Goal: Information Seeking & Learning: Compare options

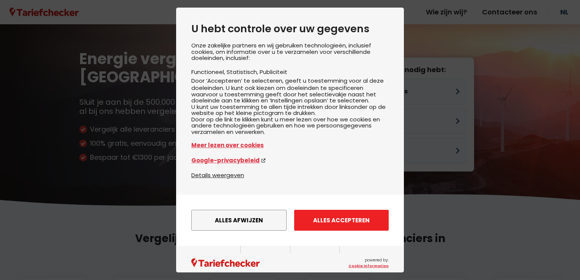
click at [317, 231] on button "Alles accepteren" at bounding box center [341, 220] width 95 height 21
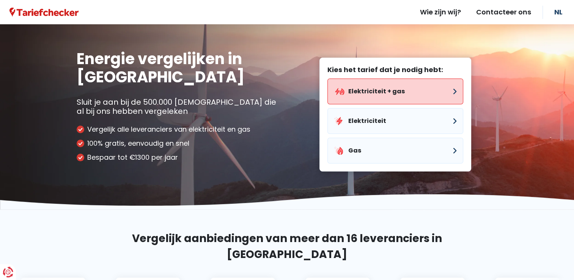
click at [373, 87] on button "Elektriciteit + gas" at bounding box center [396, 92] width 136 height 26
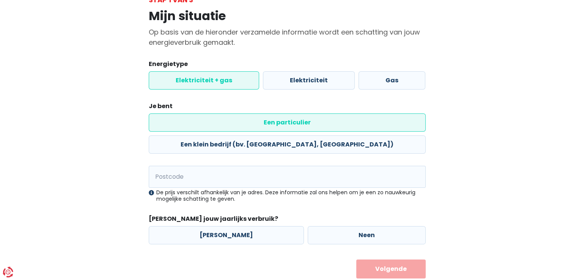
scroll to position [55, 0]
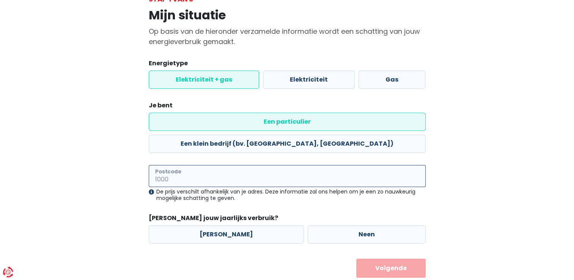
click at [164, 165] on input "Postcode" at bounding box center [287, 176] width 277 height 22
type input "8750"
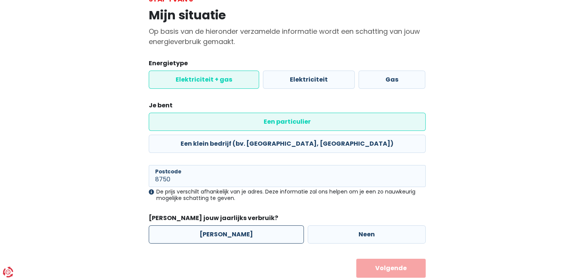
click at [180, 226] on label "[PERSON_NAME]" at bounding box center [226, 235] width 155 height 18
click at [180, 226] on input "[PERSON_NAME]" at bounding box center [226, 235] width 155 height 18
radio input "true"
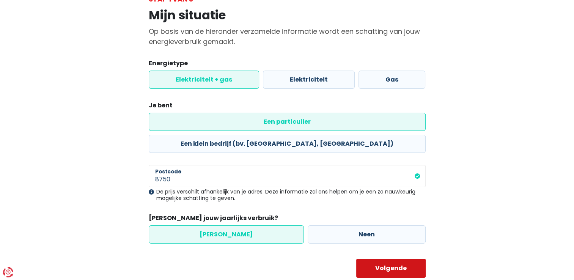
click at [390, 259] on button "Volgende" at bounding box center [391, 268] width 69 height 19
select select
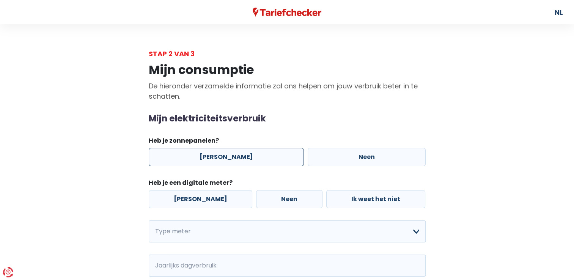
click at [204, 156] on label "[PERSON_NAME]" at bounding box center [226, 157] width 155 height 18
click at [204, 156] on input "[PERSON_NAME]" at bounding box center [226, 157] width 155 height 18
radio input "true"
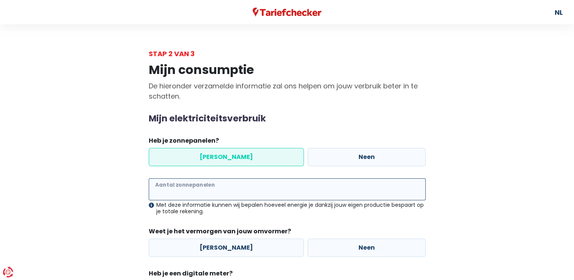
click at [188, 189] on input "Aantal zonnepanelen" at bounding box center [287, 189] width 277 height 22
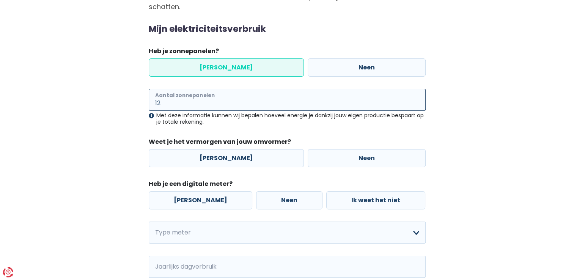
scroll to position [114, 0]
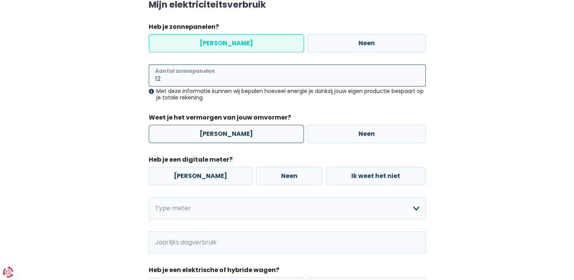
type input "12"
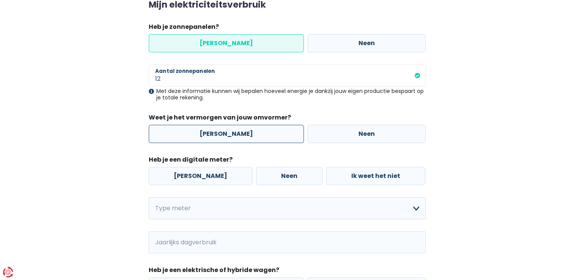
click at [204, 135] on label "[PERSON_NAME]" at bounding box center [226, 134] width 155 height 18
click at [204, 135] on input "[PERSON_NAME]" at bounding box center [226, 134] width 155 height 18
radio input "true"
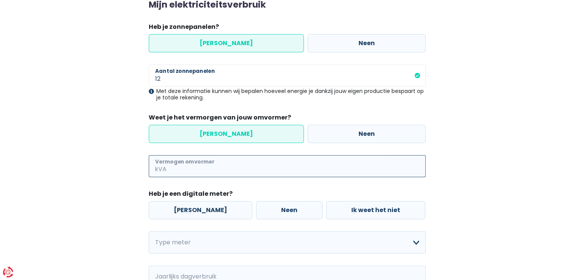
click at [195, 163] on input "Vermogen omvormer" at bounding box center [297, 166] width 258 height 22
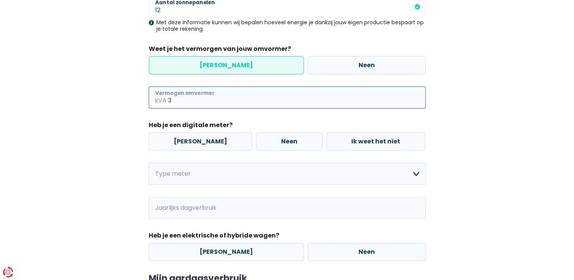
scroll to position [190, 0]
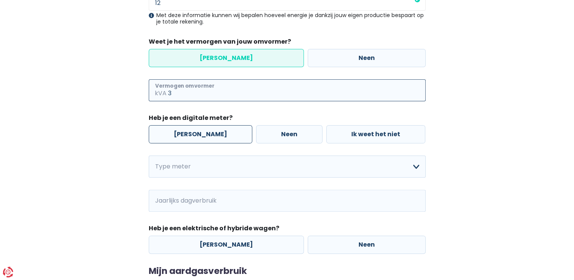
type input "3"
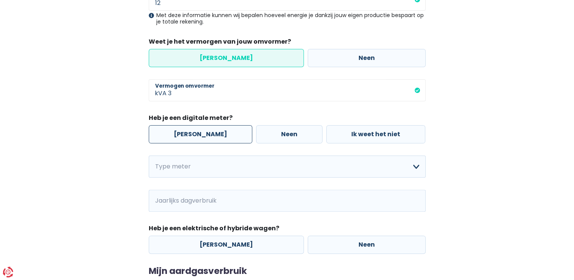
click at [150, 134] on label "[PERSON_NAME]" at bounding box center [201, 134] width 104 height 18
click at [150, 134] on input "[PERSON_NAME]" at bounding box center [201, 134] width 104 height 18
radio input "true"
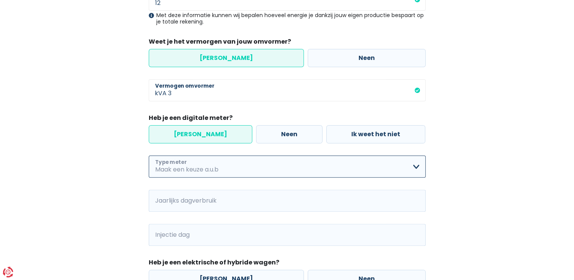
click at [161, 169] on select "Enkelvoudig Tweevoudig Enkelvoudig + uitsluitend nachttarief Tweevoudig + uitsl…" at bounding box center [287, 167] width 277 height 22
select select "day_night_bi_hourly"
click at [149, 156] on select "Enkelvoudig Tweevoudig Enkelvoudig + uitsluitend nachttarief Tweevoudig + uitsl…" at bounding box center [287, 167] width 277 height 22
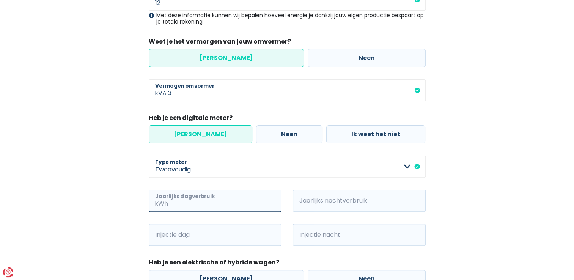
click at [170, 203] on input "Jaarlijks dagverbruik" at bounding box center [226, 201] width 112 height 22
click at [149, 203] on span "kWh" at bounding box center [159, 201] width 21 height 22
click at [153, 206] on span "kWh" at bounding box center [159, 201] width 21 height 22
click at [188, 208] on input "Jaarlijks dagverbruik" at bounding box center [226, 201] width 112 height 22
type input "486"
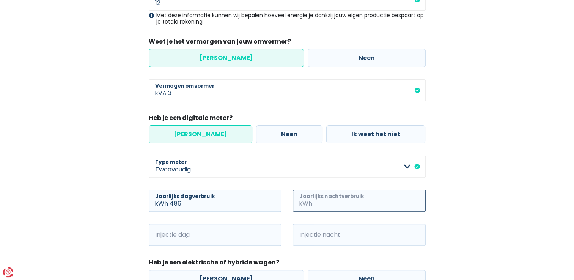
click at [371, 204] on input "Jaarlijks nachtverbruik" at bounding box center [370, 201] width 112 height 22
type input "753"
click at [204, 238] on input "Injectie dag" at bounding box center [226, 235] width 112 height 22
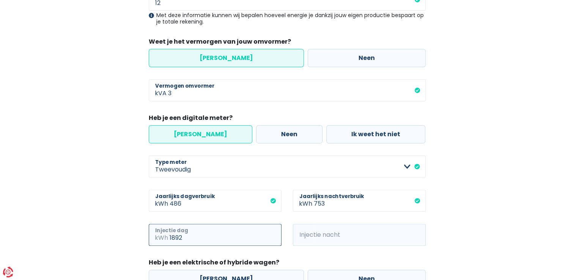
type input "1892"
click at [331, 241] on input "Injectie nacht" at bounding box center [370, 235] width 112 height 22
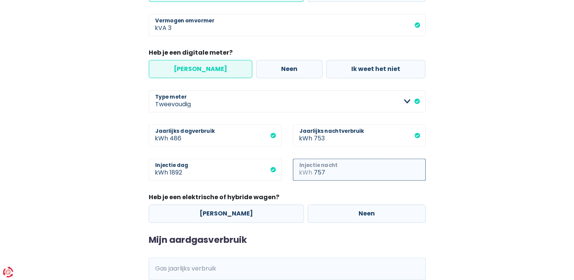
scroll to position [304, 0]
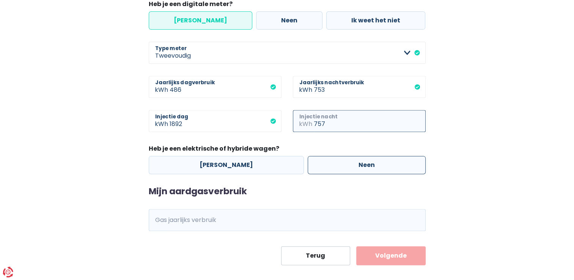
type input "757"
click at [357, 172] on label "Neen" at bounding box center [367, 165] width 118 height 18
click at [357, 172] on input "Neen" at bounding box center [367, 165] width 118 height 18
radio input "true"
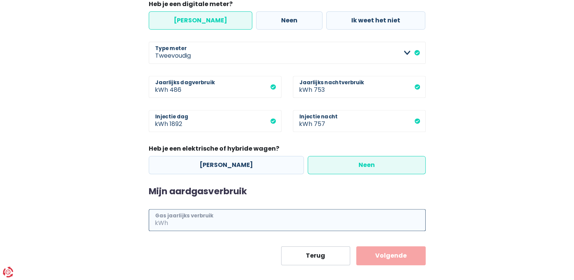
click at [171, 220] on input "Gas jaarlijks verbruik" at bounding box center [298, 220] width 256 height 22
type input "22402"
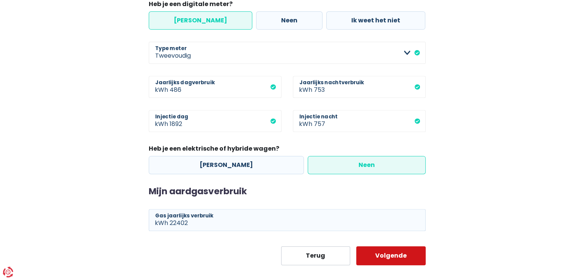
click at [369, 257] on button "Volgende" at bounding box center [391, 255] width 69 height 19
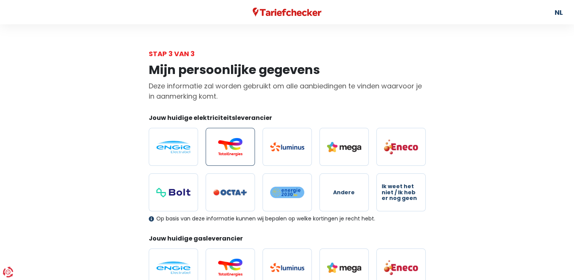
click at [216, 145] on img at bounding box center [230, 147] width 34 height 18
click at [216, 145] on input "radio" at bounding box center [230, 147] width 49 height 38
radio input "true"
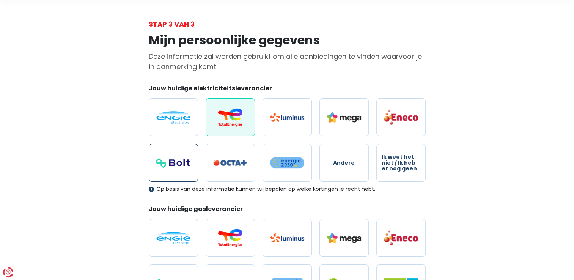
scroll to position [38, 0]
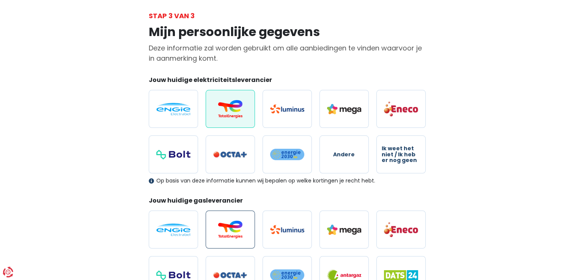
click at [243, 231] on img at bounding box center [230, 230] width 34 height 18
click at [243, 231] on input "radio" at bounding box center [230, 230] width 49 height 38
radio input "true"
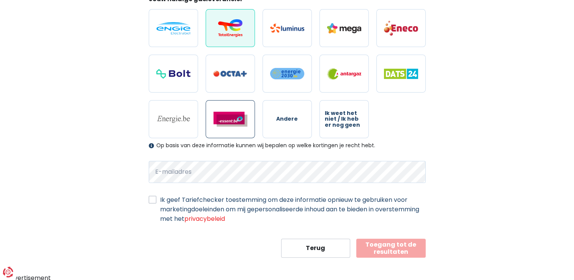
scroll to position [240, 0]
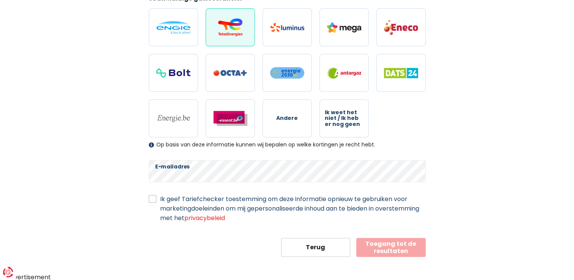
click at [428, 217] on div "Mijn persoonlijke gegevens Deze informatie zal worden gebruikt om alle aanbiedi…" at bounding box center [287, 38] width 289 height 439
click at [160, 200] on label "Ik geef Tariefchecker toestemming om deze informatie opnieuw te gebruiken voor …" at bounding box center [293, 208] width 266 height 28
click at [151, 200] on input "Ik geef Tariefchecker toestemming om deze informatie opnieuw te gebruiken voor …" at bounding box center [153, 198] width 8 height 8
checkbox input "true"
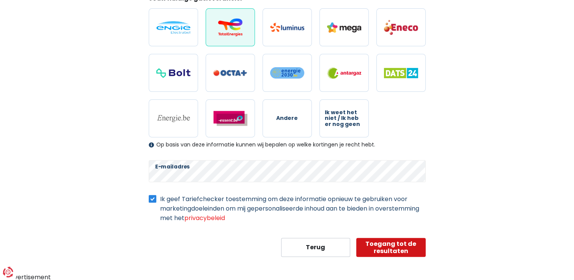
click at [390, 246] on button "Toegang tot de resultaten" at bounding box center [391, 247] width 69 height 19
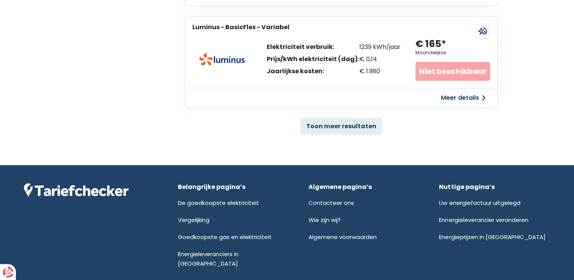
scroll to position [570, 0]
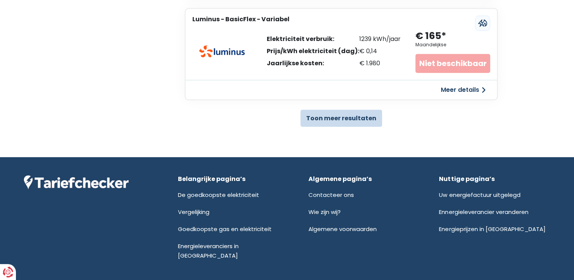
click at [345, 113] on button "Toon meer resultaten" at bounding box center [342, 118] width 82 height 17
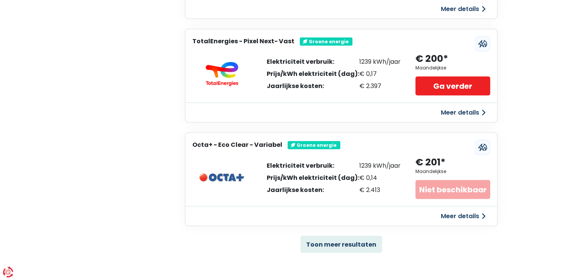
scroll to position [1595, 0]
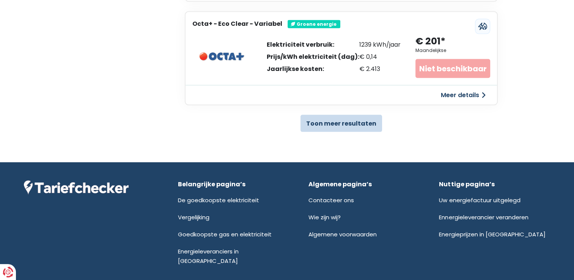
click at [335, 115] on button "Toon meer resultaten" at bounding box center [342, 123] width 82 height 17
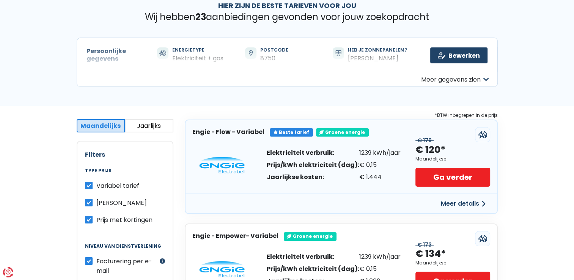
scroll to position [0, 0]
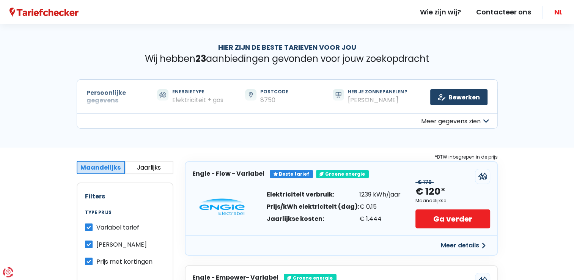
click at [566, 18] on link "NL" at bounding box center [559, 12] width 24 height 24
